Goal: Task Accomplishment & Management: Manage account settings

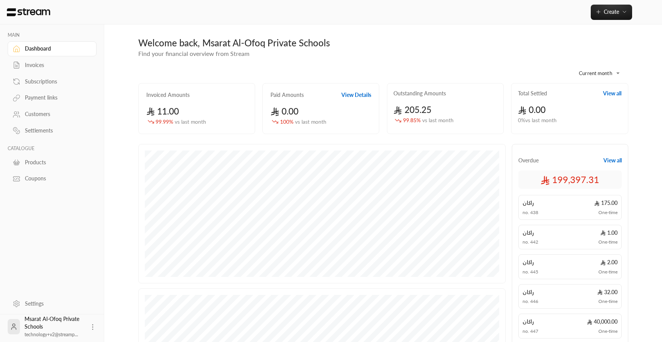
click at [39, 115] on div "Customers" at bounding box center [56, 114] width 62 height 8
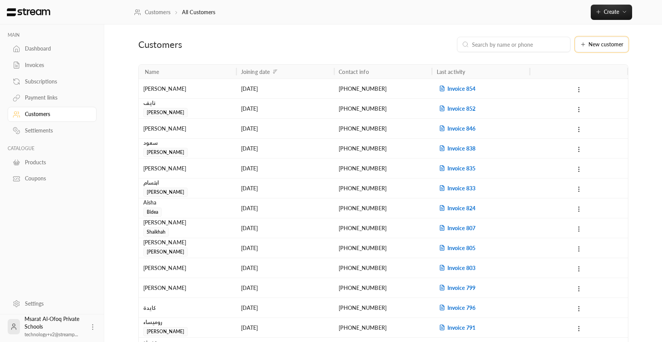
click at [608, 41] on button "New customer" at bounding box center [601, 44] width 53 height 15
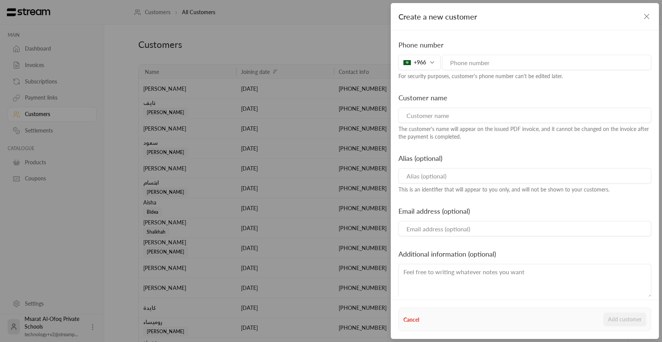
click at [427, 64] on div "+966" at bounding box center [419, 62] width 42 height 15
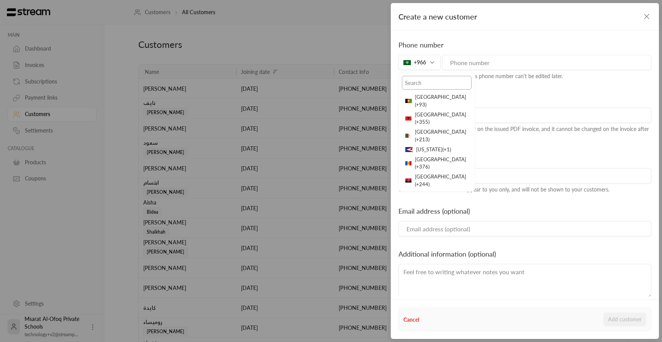
click at [423, 84] on input "text" at bounding box center [437, 83] width 70 height 14
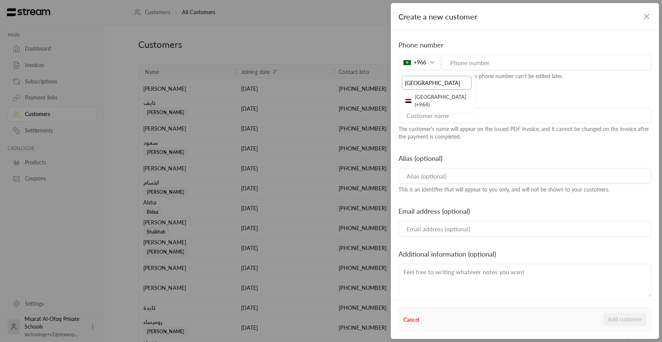
type input "iraq"
click at [360, 276] on div "Create a new customer Phone number +966 iraq Iraq ( +964 ) For security purpose…" at bounding box center [331, 171] width 662 height 342
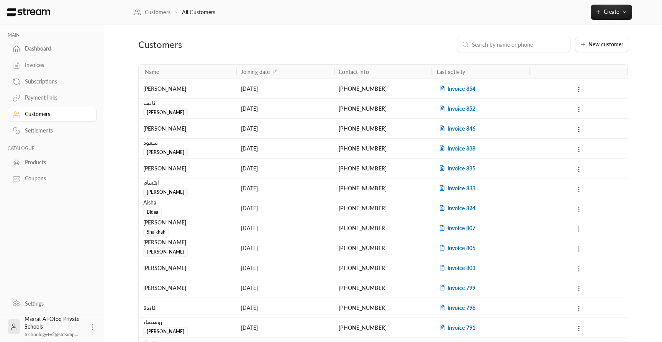
click at [356, 254] on div "Create a new customer Phone number +966 For security purposes, customer's phone…" at bounding box center [331, 171] width 662 height 342
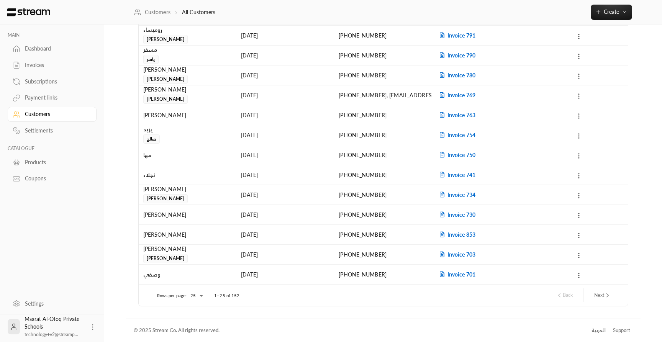
click at [595, 331] on div "العربية" at bounding box center [598, 331] width 14 height 8
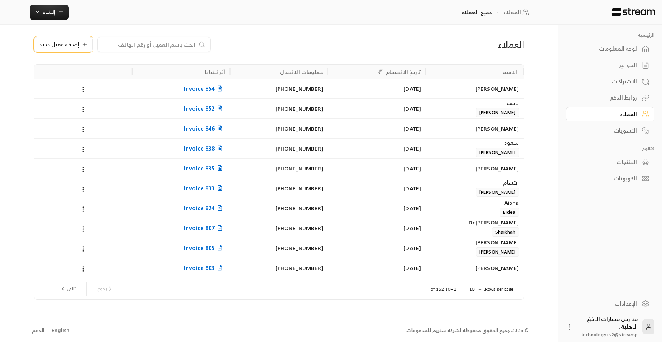
click at [54, 47] on span "إضافة عميل جديد" at bounding box center [59, 44] width 40 height 5
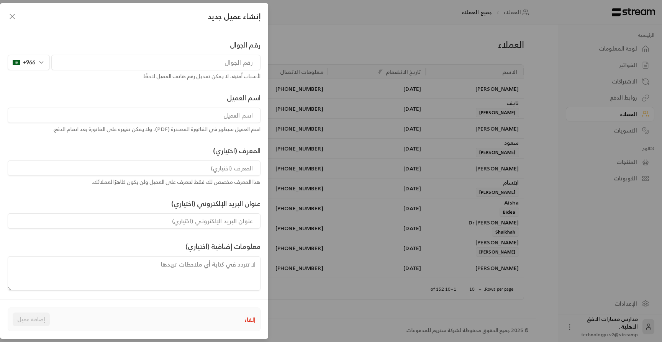
click at [27, 59] on div "+966" at bounding box center [29, 62] width 42 height 15
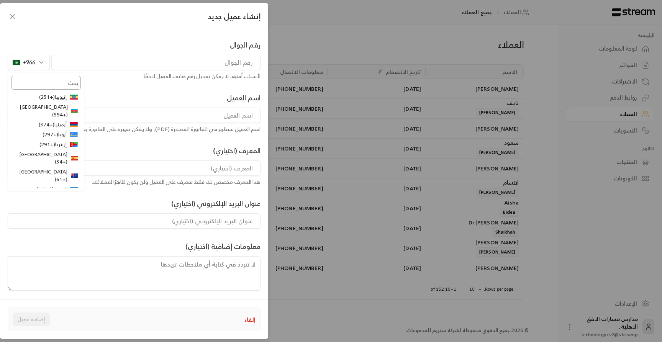
click at [42, 86] on input "text" at bounding box center [46, 83] width 70 height 14
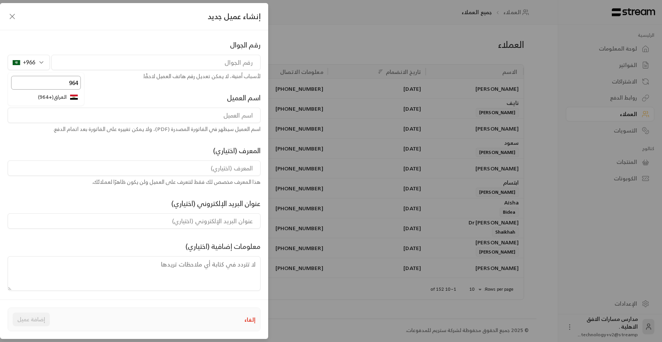
type input "964"
click at [43, 100] on li "العراق ( +964 )" at bounding box center [46, 97] width 70 height 10
click at [113, 67] on input "tel" at bounding box center [155, 62] width 209 height 15
type input "7806888788"
click at [242, 62] on input "7806888788" at bounding box center [155, 62] width 209 height 15
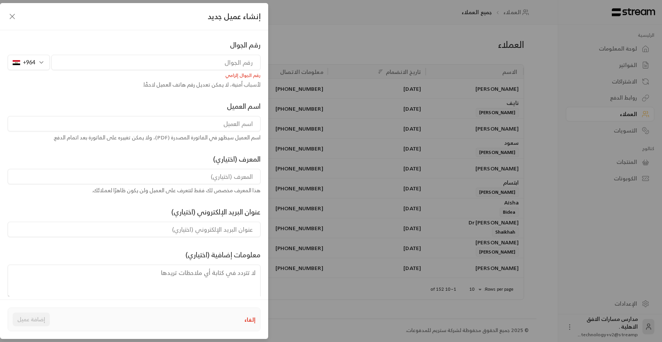
paste input "7806888788"
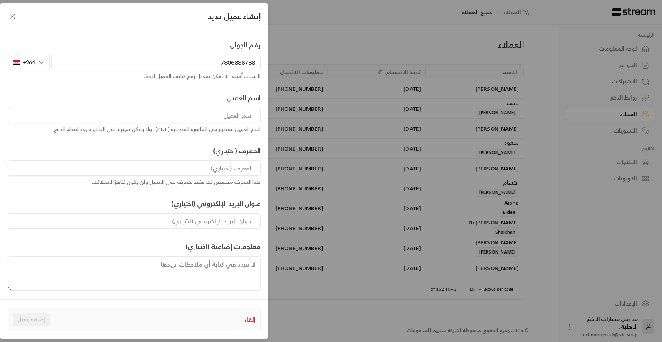
type input "7806888788"
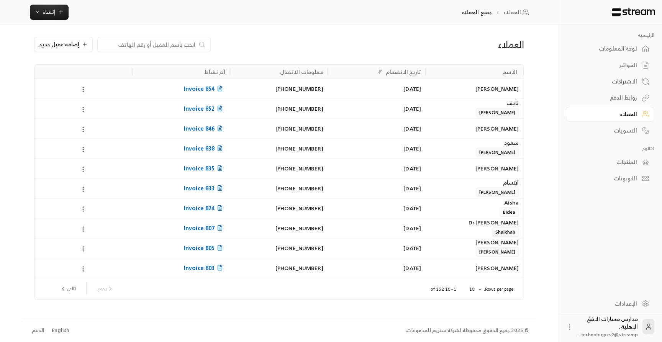
click at [59, 331] on div "English" at bounding box center [61, 331] width 18 height 8
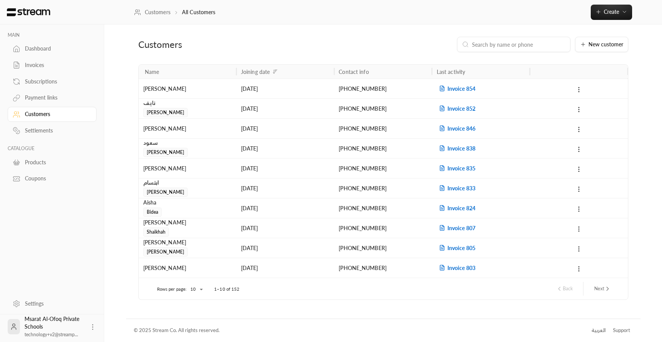
click at [42, 101] on div "Payment links" at bounding box center [56, 98] width 62 height 8
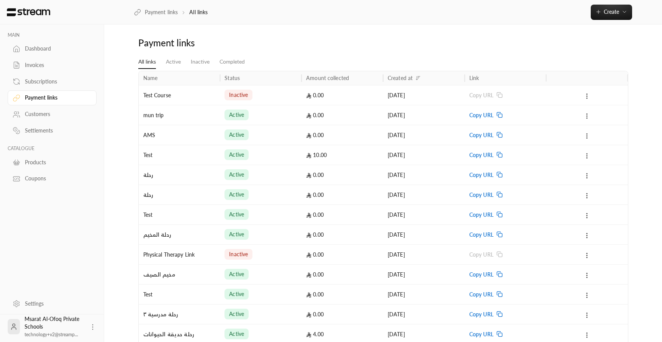
click at [492, 113] on span "Copy URL" at bounding box center [481, 115] width 24 height 20
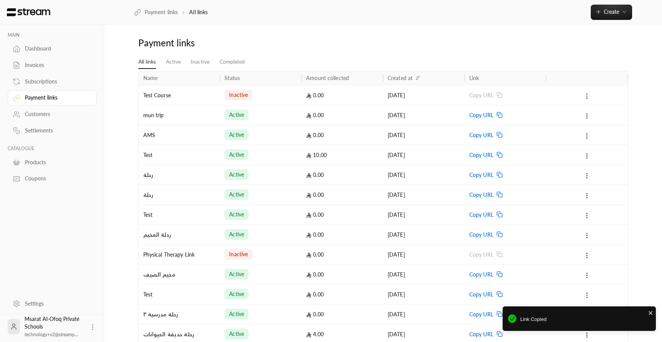
click at [482, 35] on div "Payment links All links Active Inactive Completed Name Status Amount collected …" at bounding box center [383, 321] width 514 height 593
